Goal: Information Seeking & Learning: Learn about a topic

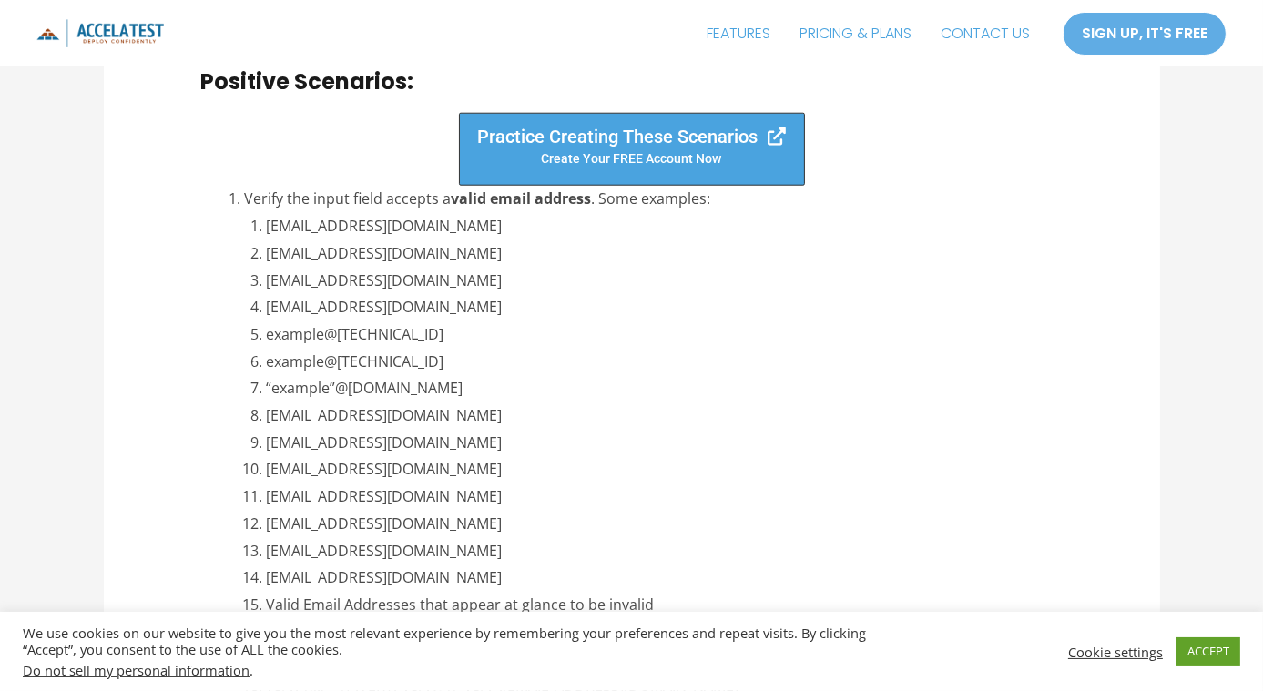
scroll to position [2169, 0]
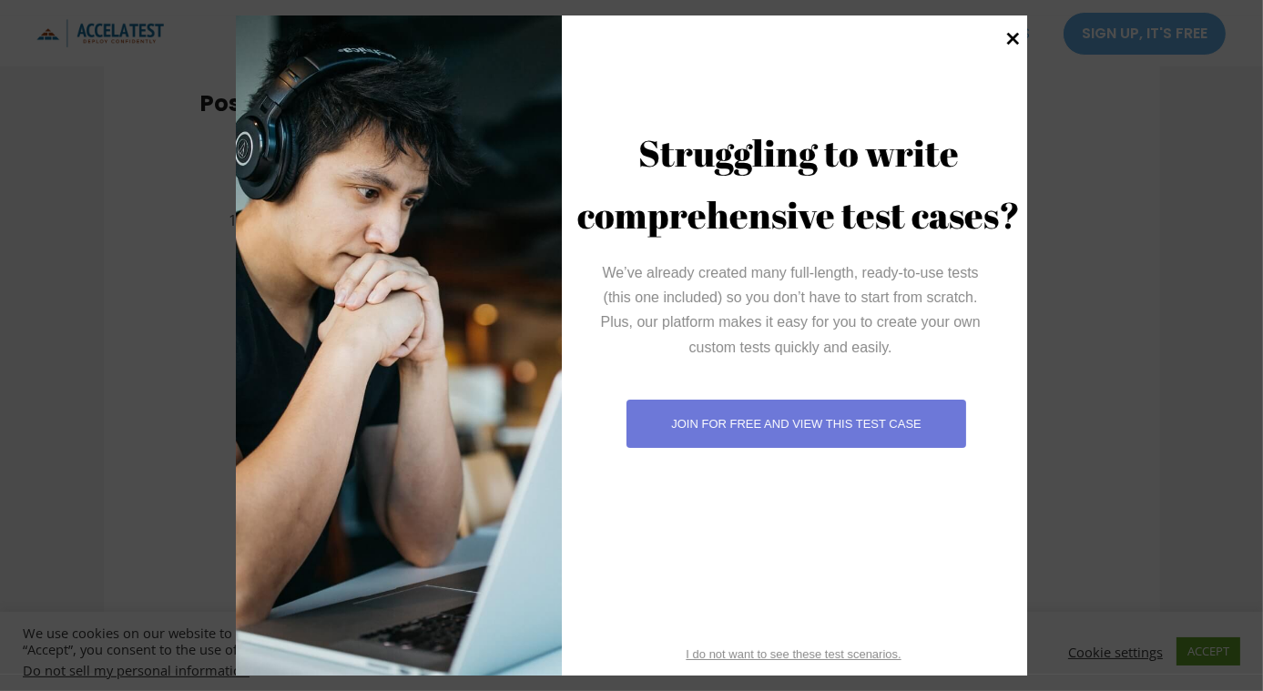
click at [1018, 33] on icon at bounding box center [1013, 38] width 25 height 25
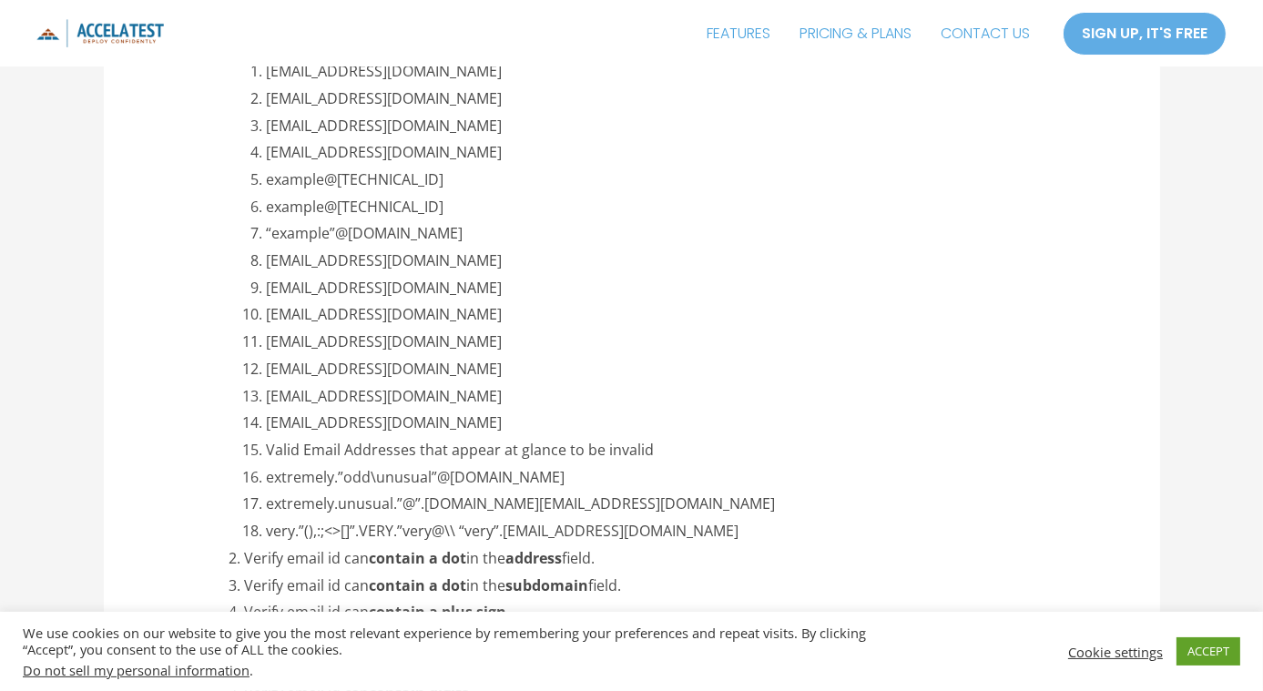
scroll to position [2356, 0]
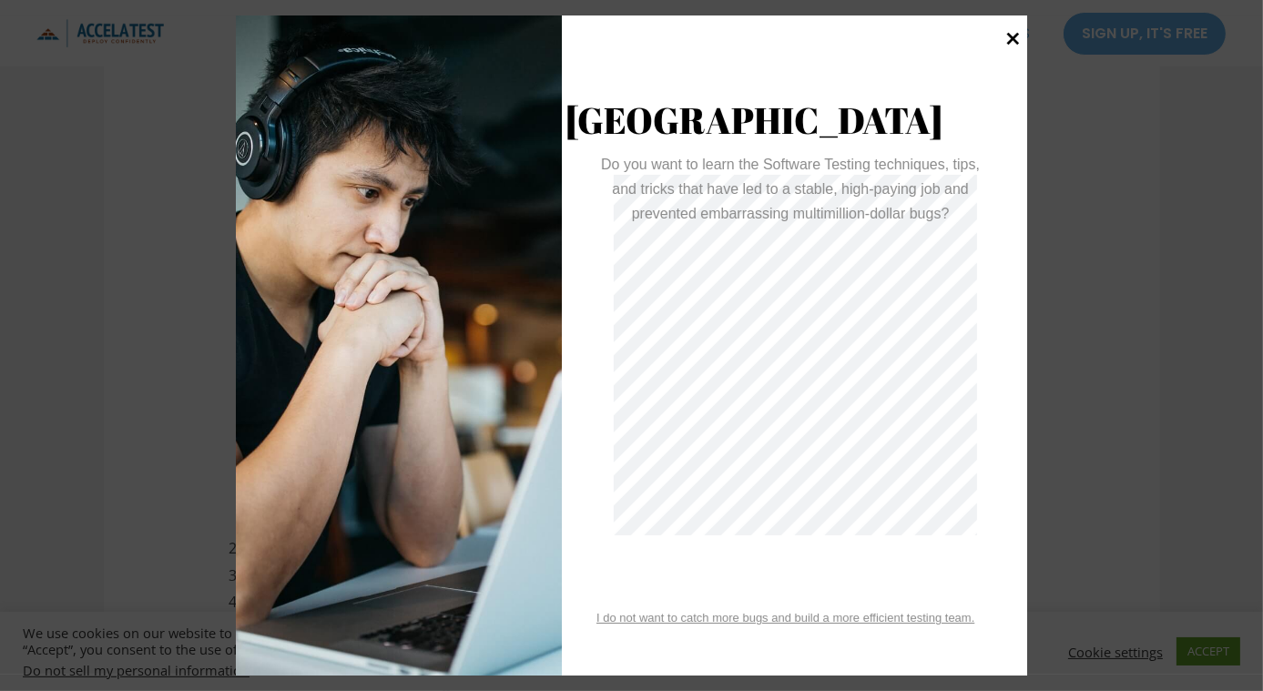
click at [1009, 36] on icon at bounding box center [1014, 38] width 13 height 13
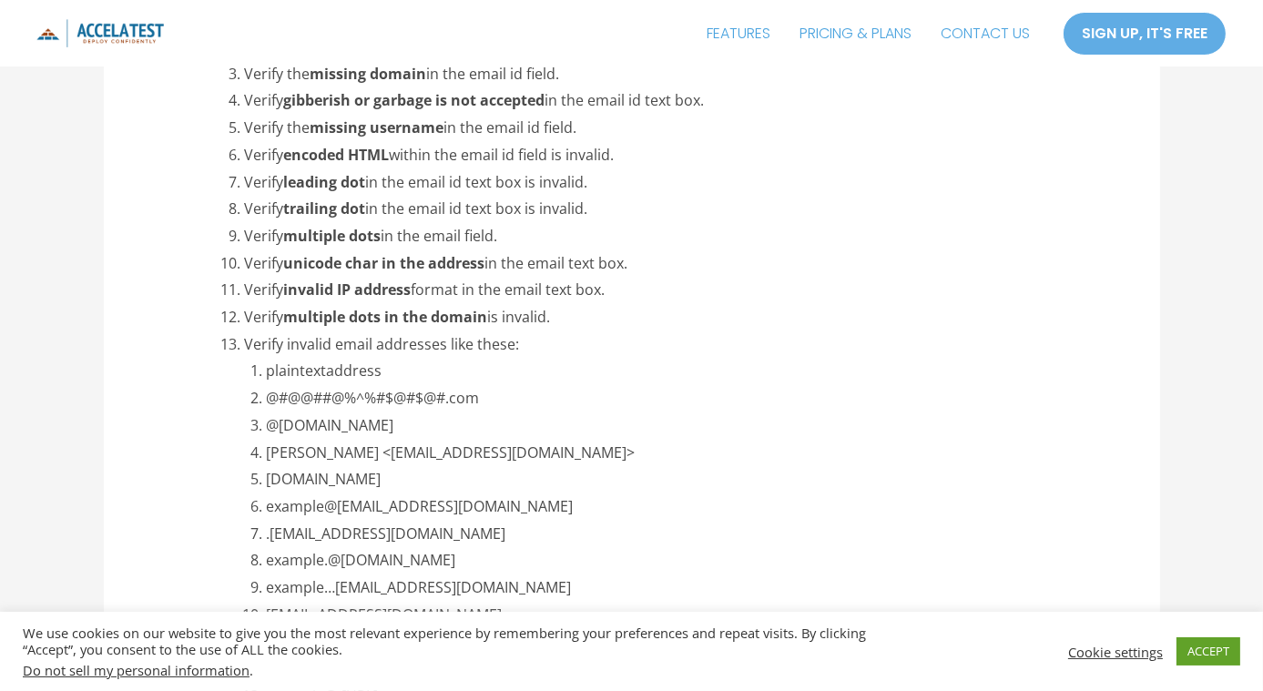
scroll to position [3314, 0]
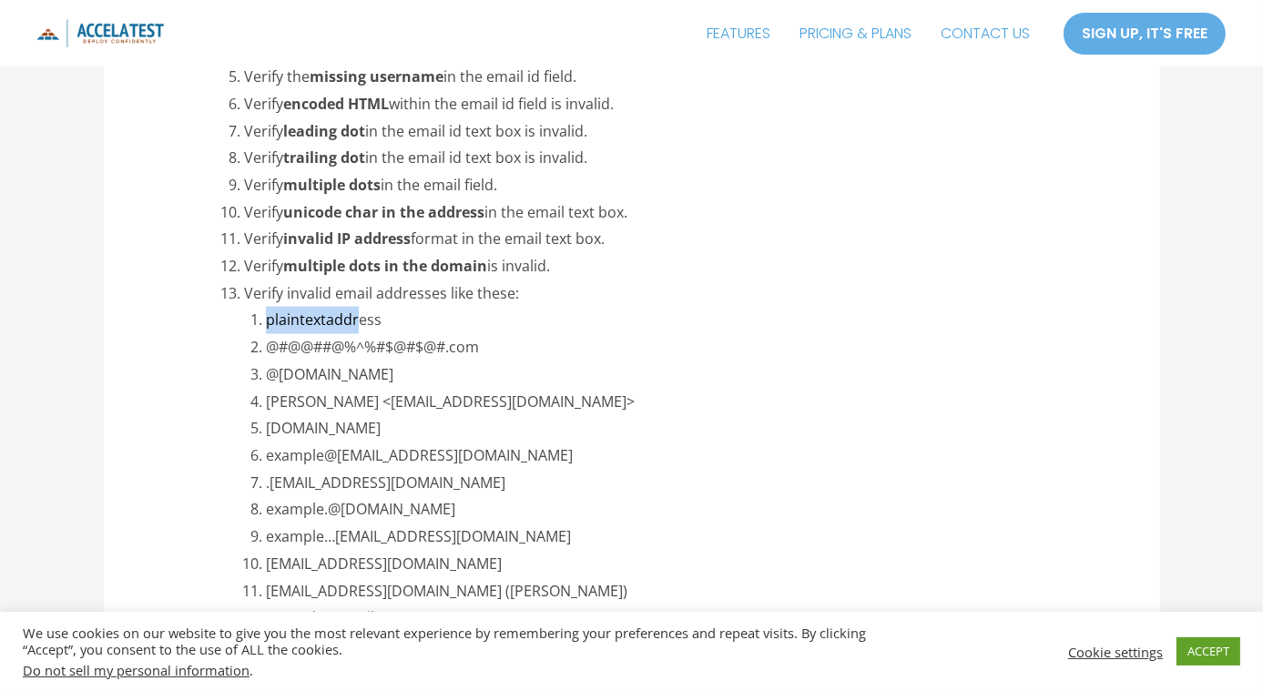
drag, startPoint x: 270, startPoint y: 322, endPoint x: 360, endPoint y: 314, distance: 90.6
click at [360, 314] on li "plaintextaddress" at bounding box center [664, 320] width 797 height 27
drag, startPoint x: 360, startPoint y: 314, endPoint x: 408, endPoint y: 401, distance: 99.1
click at [408, 401] on li "[PERSON_NAME] <[EMAIL_ADDRESS][DOMAIN_NAME]>" at bounding box center [664, 402] width 797 height 27
click at [405, 431] on li "[DOMAIN_NAME]" at bounding box center [664, 428] width 797 height 27
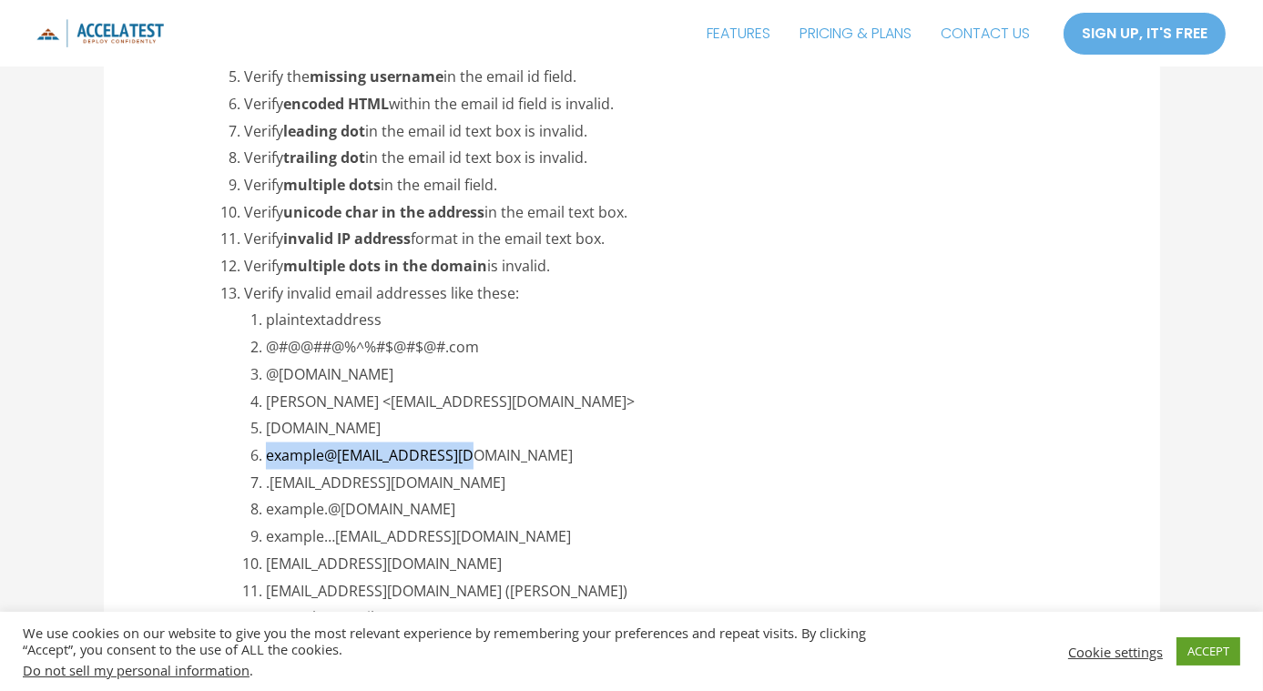
drag, startPoint x: 269, startPoint y: 455, endPoint x: 477, endPoint y: 457, distance: 208.6
click at [477, 457] on li "example@[EMAIL_ADDRESS][DOMAIN_NAME]" at bounding box center [664, 456] width 797 height 27
copy li "example@[EMAIL_ADDRESS][DOMAIN_NAME]"
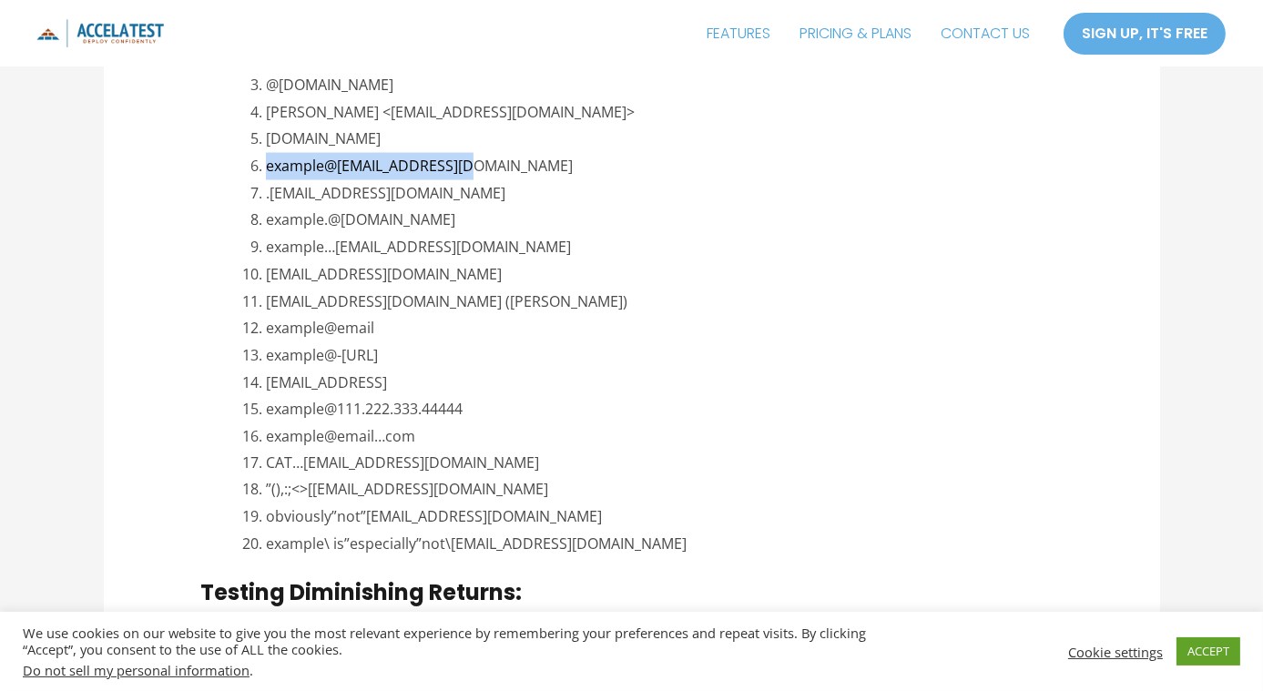
scroll to position [3609, 0]
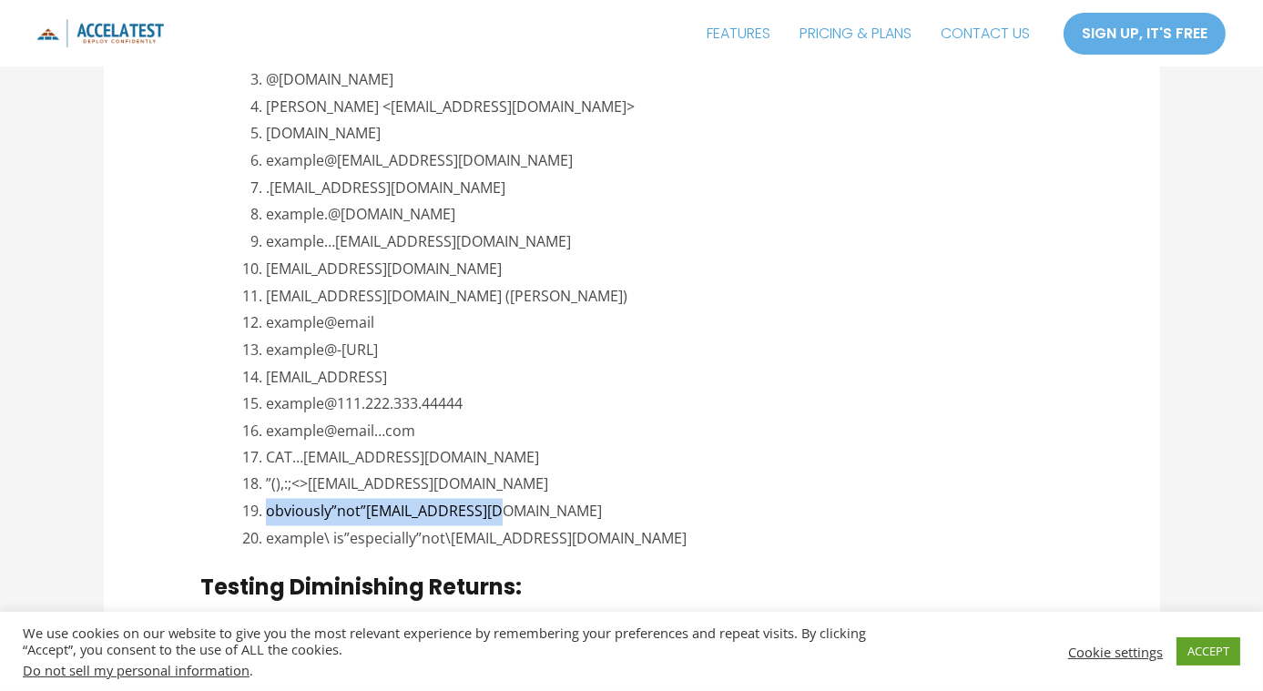
drag, startPoint x: 268, startPoint y: 512, endPoint x: 496, endPoint y: 513, distance: 227.7
click at [496, 513] on li "obviously”not”[EMAIL_ADDRESS][DOMAIN_NAME]" at bounding box center [664, 512] width 797 height 27
copy li "obviously”not”[EMAIL_ADDRESS][DOMAIN_NAME]"
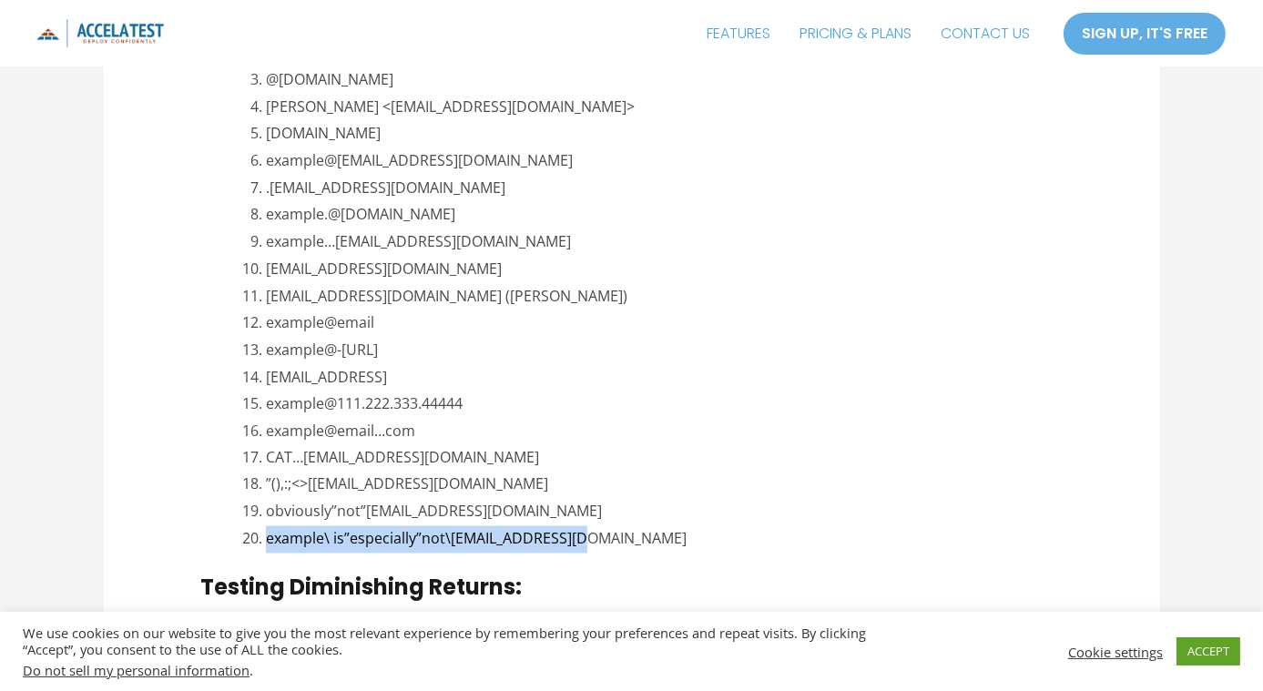
drag, startPoint x: 587, startPoint y: 540, endPoint x: 269, endPoint y: 541, distance: 317.9
click at [269, 541] on li "example\ is”especially”not\[EMAIL_ADDRESS][DOMAIN_NAME]" at bounding box center [664, 540] width 797 height 27
copy li "example\ is”especially”not\[EMAIL_ADDRESS][DOMAIN_NAME]"
